Goal: Information Seeking & Learning: Learn about a topic

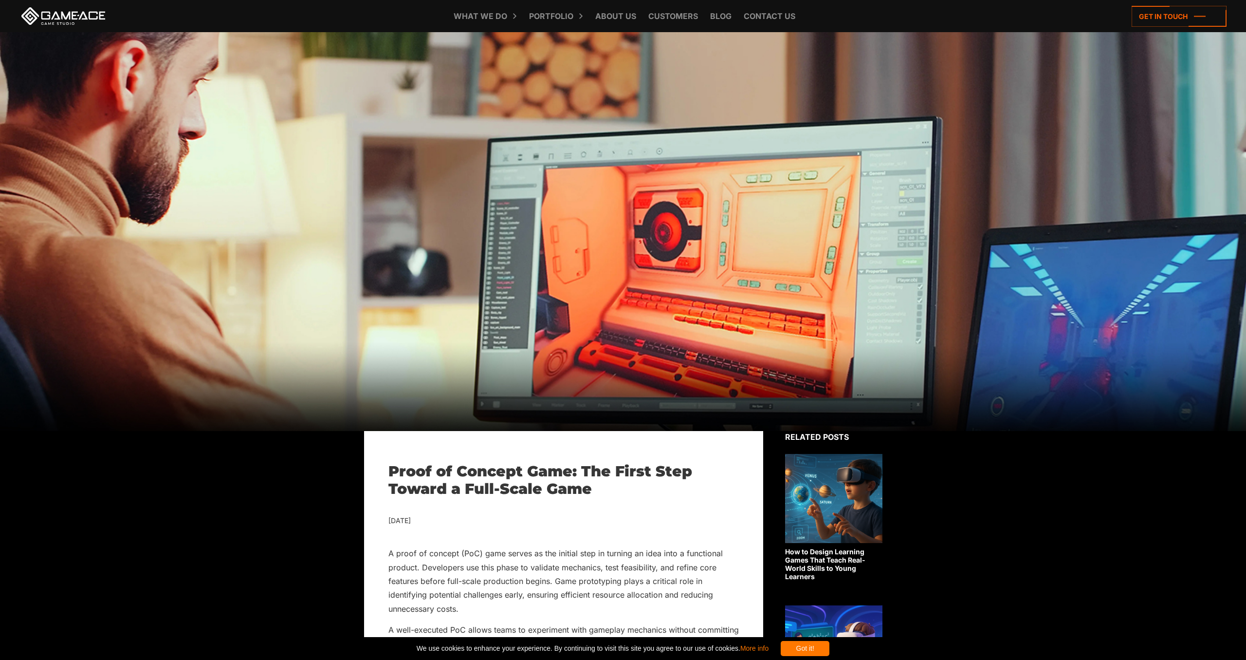
scroll to position [253, 0]
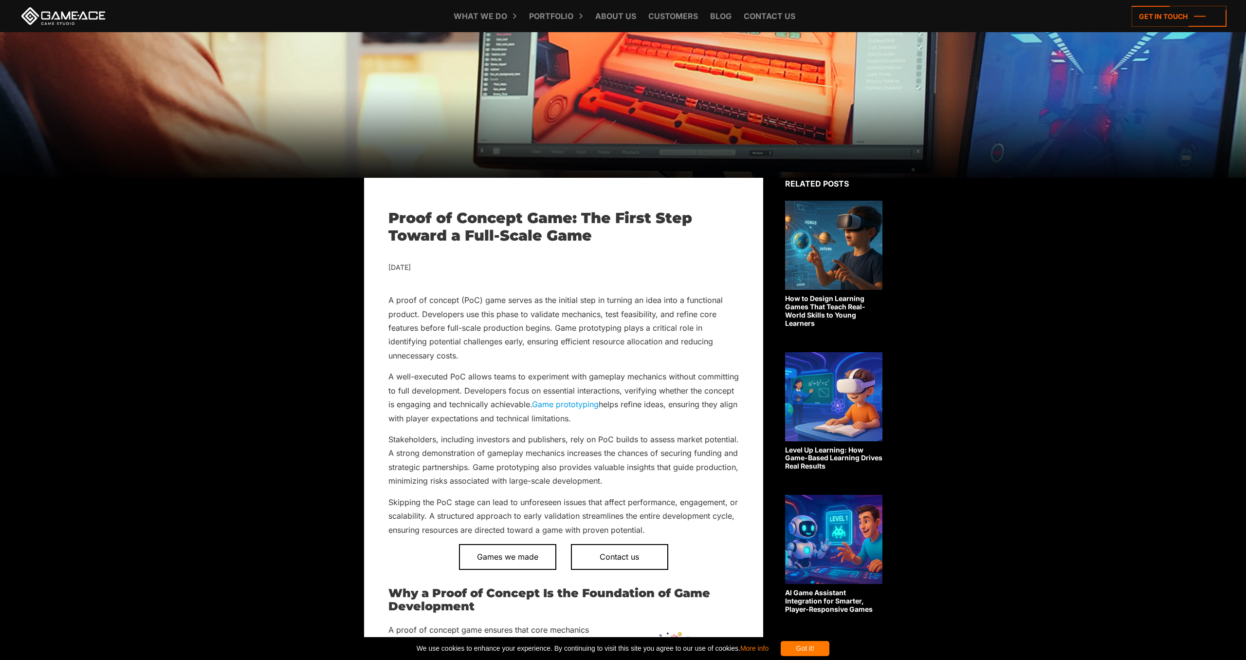
click at [509, 342] on p "A proof of concept (PoC) game serves as the initial step in turning an idea int…" at bounding box center [564, 327] width 351 height 69
click at [505, 339] on p "A proof of concept (PoC) game serves as the initial step in turning an idea int…" at bounding box center [564, 327] width 351 height 69
click at [450, 344] on p "A proof of concept (PoC) game serves as the initial step in turning an idea int…" at bounding box center [564, 327] width 351 height 69
click at [436, 338] on p "A proof of concept (PoC) game serves as the initial step in turning an idea int…" at bounding box center [564, 327] width 351 height 69
click at [423, 330] on p "A proof of concept (PoC) game serves as the initial step in turning an idea int…" at bounding box center [564, 327] width 351 height 69
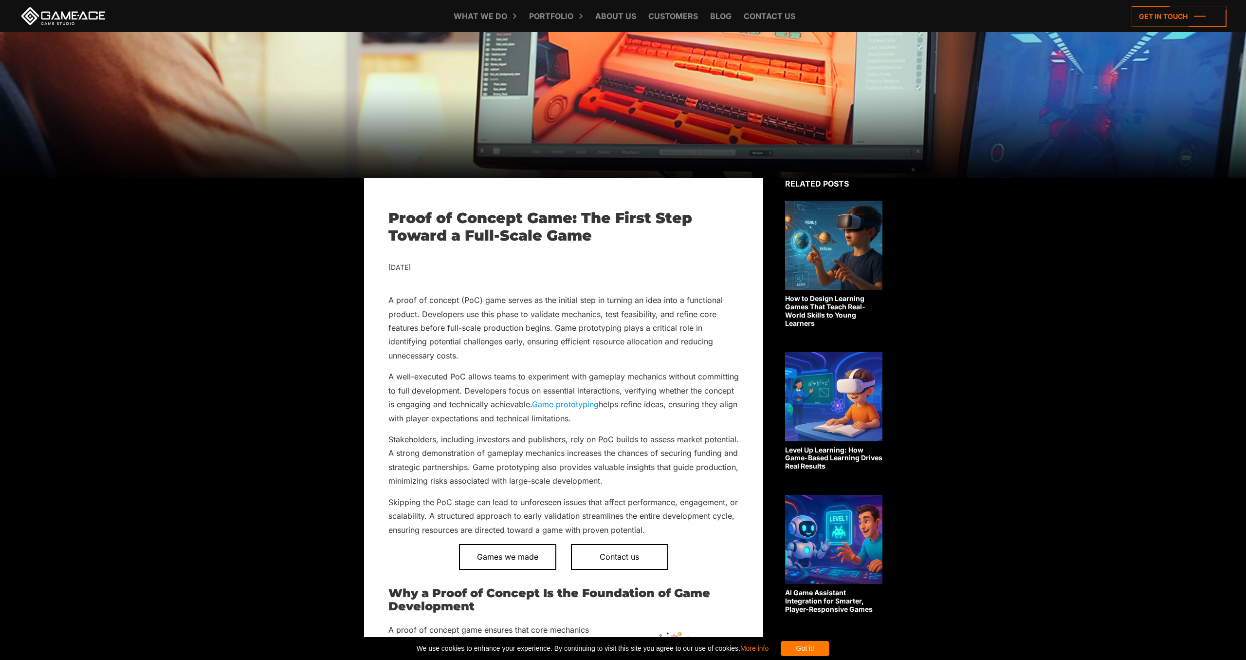
click at [718, 317] on p "A proof of concept (PoC) game serves as the initial step in turning an idea int…" at bounding box center [564, 327] width 351 height 69
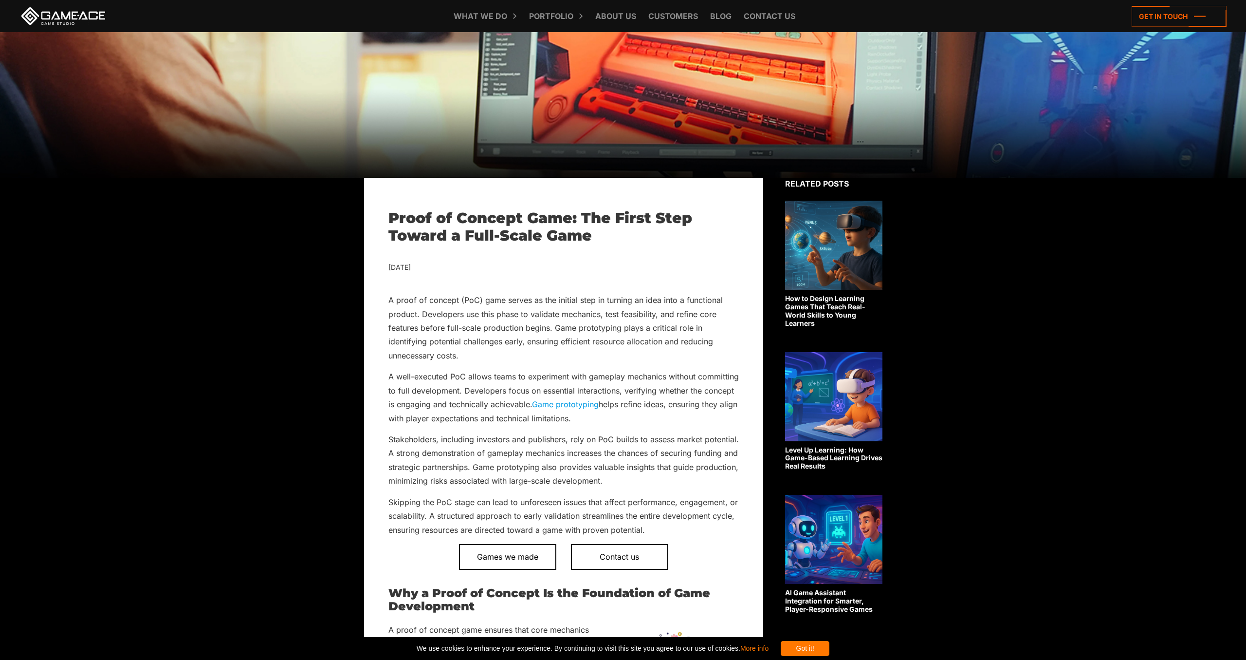
click at [693, 273] on div "[DATE]" at bounding box center [564, 267] width 351 height 12
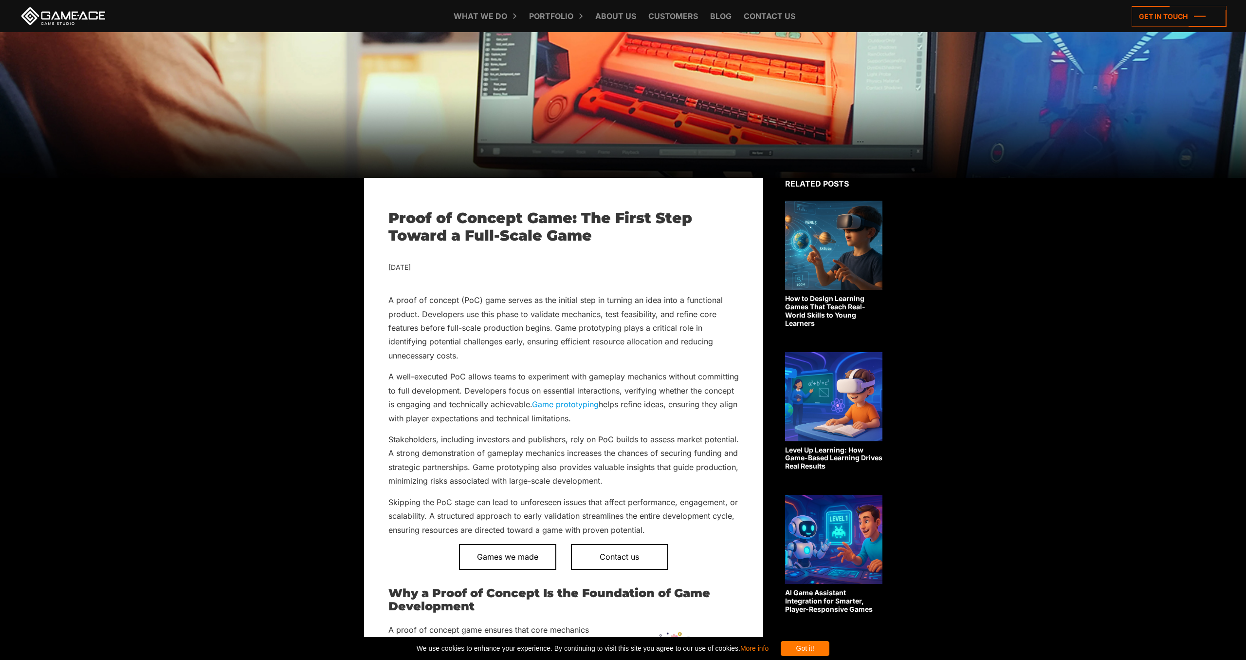
click at [717, 272] on div "[DATE]" at bounding box center [564, 267] width 351 height 12
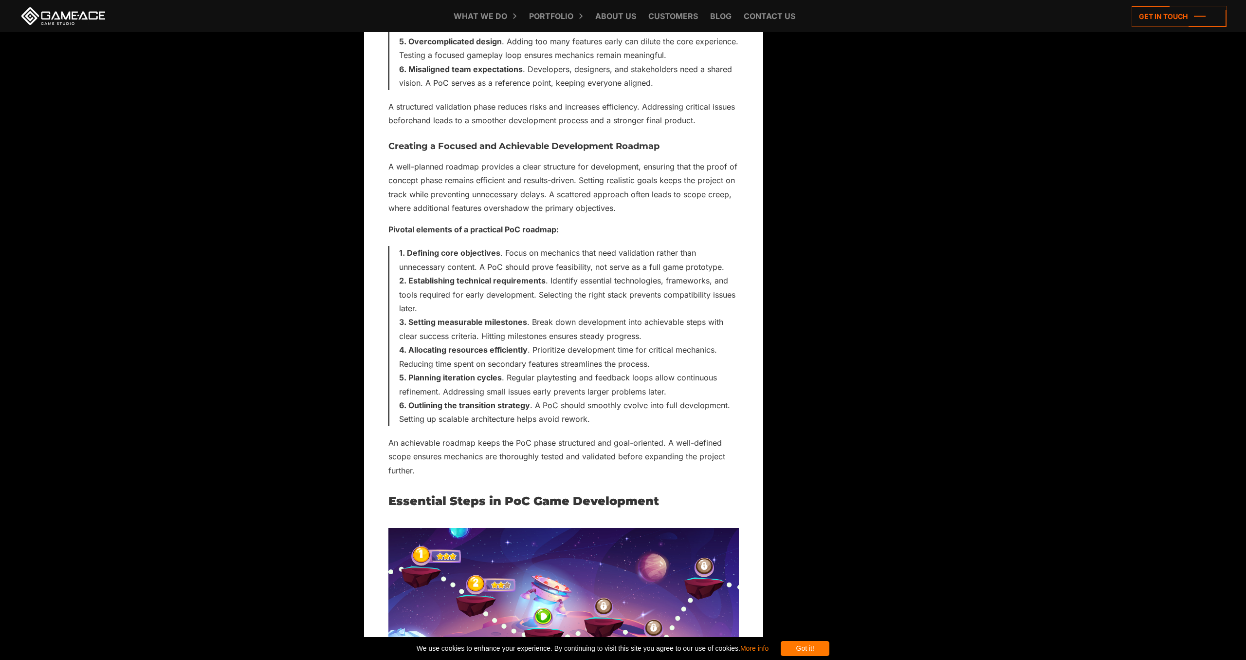
scroll to position [2076, 0]
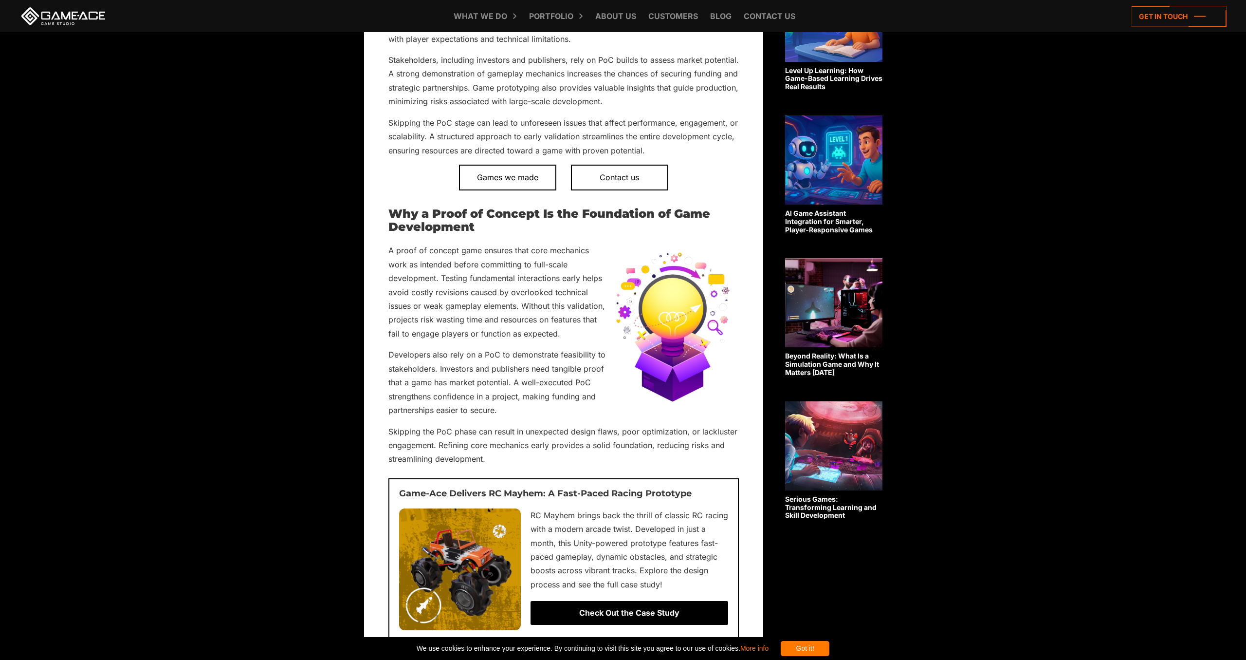
drag, startPoint x: 742, startPoint y: 313, endPoint x: 765, endPoint y: 182, distance: 133.1
